Goal: Information Seeking & Learning: Learn about a topic

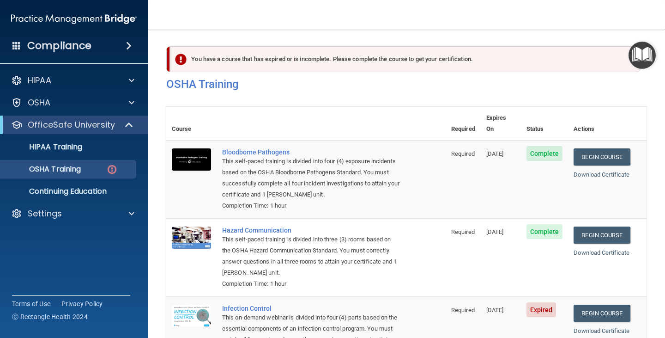
scroll to position [143, 0]
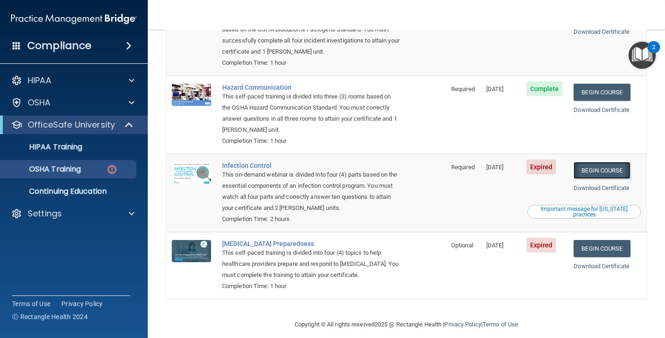
click at [593, 162] on link "Begin Course" at bounding box center [602, 170] width 56 height 17
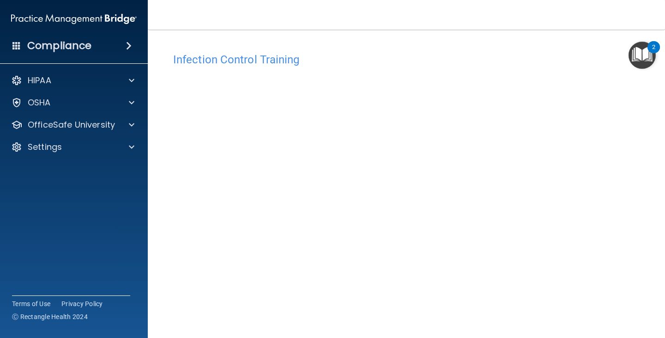
scroll to position [46, 0]
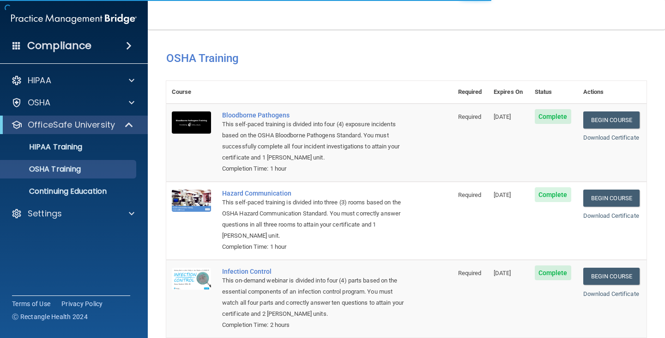
scroll to position [92, 0]
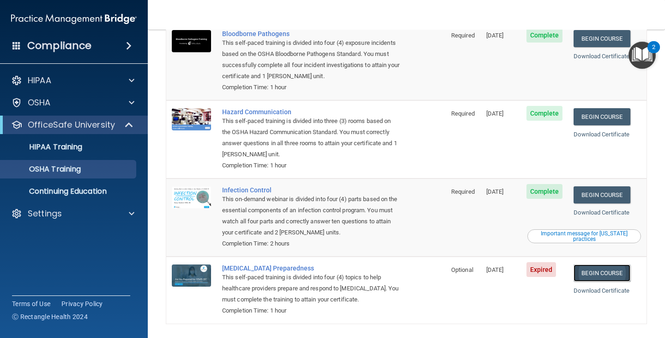
click at [594, 267] on link "Begin Course" at bounding box center [602, 272] width 56 height 17
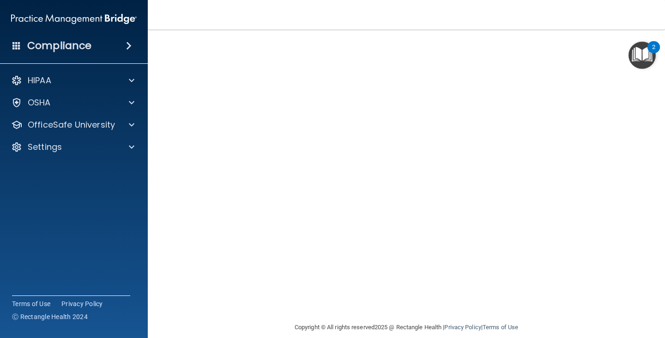
scroll to position [58, 0]
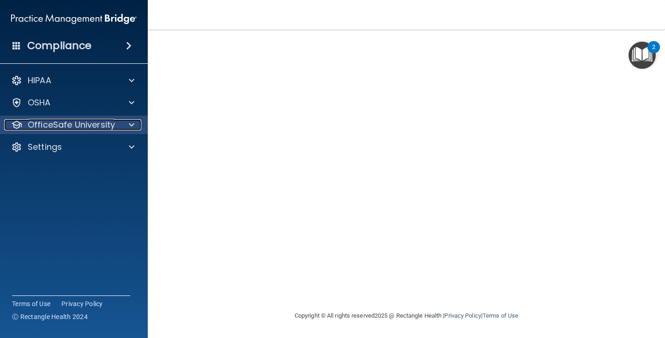
click at [103, 119] on p "OfficeSafe University" at bounding box center [71, 124] width 87 height 11
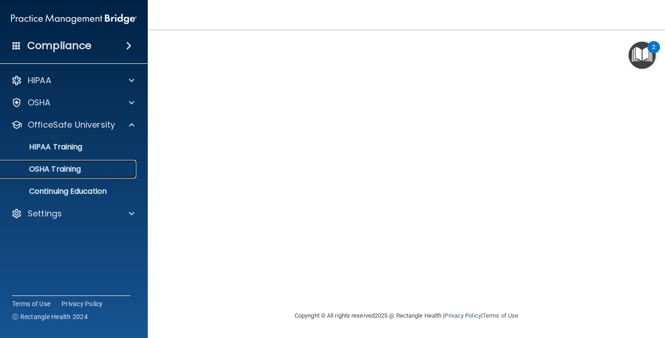
click at [88, 173] on div "OSHA Training" at bounding box center [69, 168] width 126 height 9
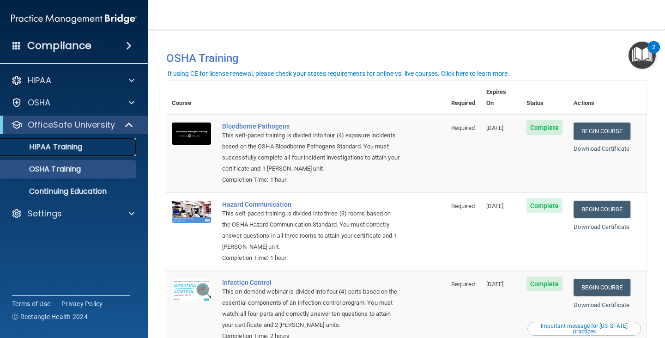
click at [69, 138] on link "HIPAA Training" at bounding box center [64, 147] width 146 height 18
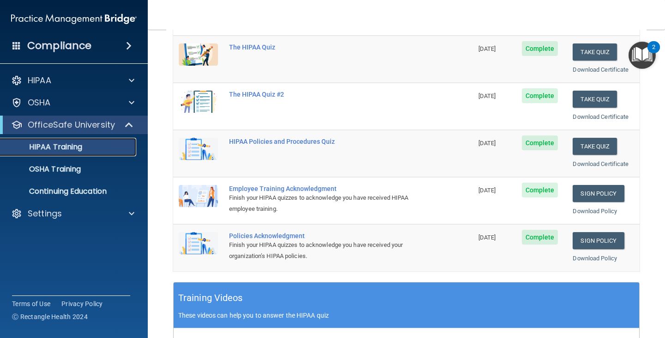
scroll to position [35, 0]
